Goal: Information Seeking & Learning: Learn about a topic

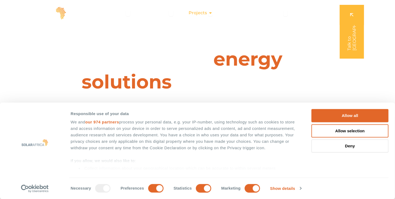
click at [210, 12] on icon "Menu" at bounding box center [210, 13] width 4 height 4
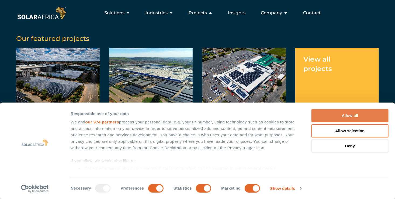
click at [330, 113] on button "Allow all" at bounding box center [350, 115] width 77 height 13
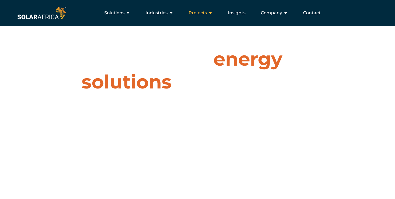
click at [208, 12] on div "Projects Close Projects Open Projects" at bounding box center [200, 13] width 33 height 11
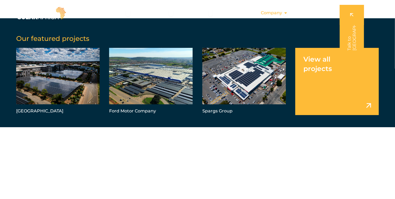
click at [285, 13] on icon "Menu" at bounding box center [286, 13] width 4 height 4
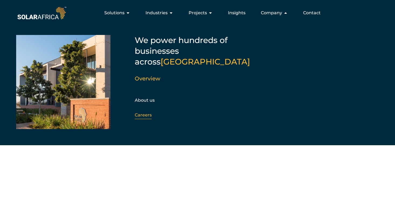
click at [139, 113] on link "Careers" at bounding box center [143, 115] width 17 height 5
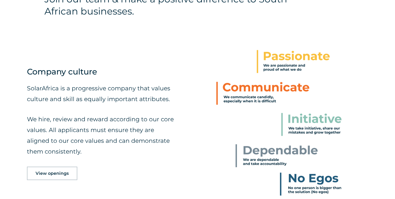
scroll to position [216, 0]
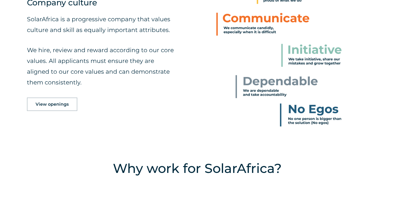
click at [56, 107] on link "View openings" at bounding box center [52, 104] width 50 height 13
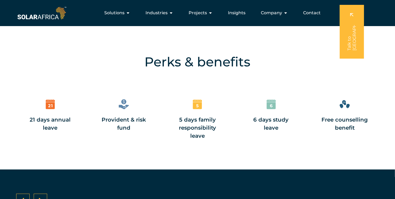
scroll to position [638, 0]
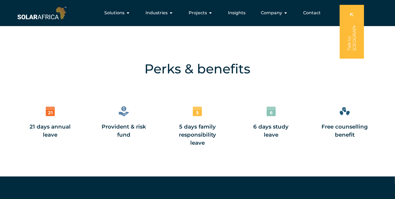
click at [311, 166] on div "Perks & benefits 21 days annual leave Provident & risk fund 5 days family respo…" at bounding box center [197, 115] width 395 height 123
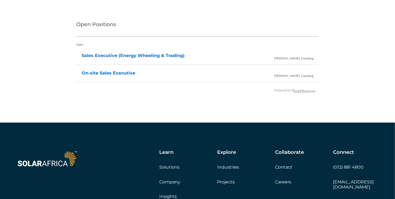
scroll to position [1105, 0]
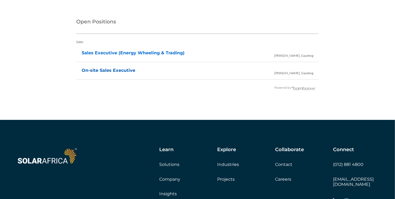
click at [107, 69] on link "On-site Sales Executive" at bounding box center [109, 70] width 54 height 5
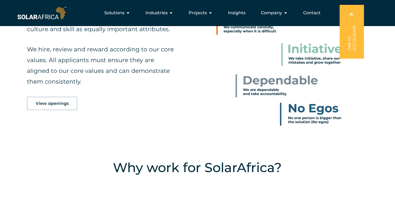
scroll to position [270, 0]
